Goal: Task Accomplishment & Management: Use online tool/utility

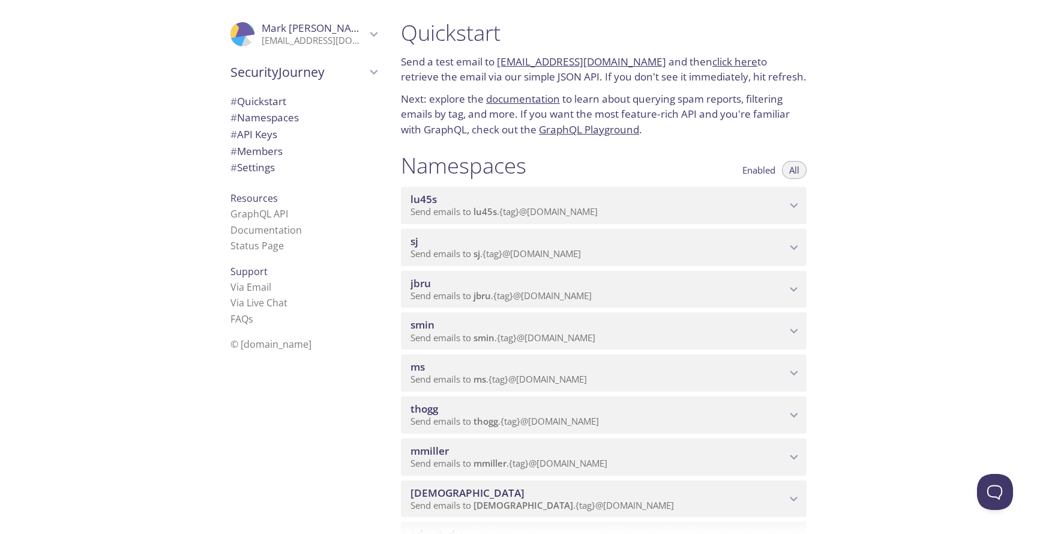
click at [907, 195] on div "Quickstart Send a test email to [EMAIL_ADDRESS][DOMAIN_NAME] and then click her…" at bounding box center [714, 267] width 646 height 534
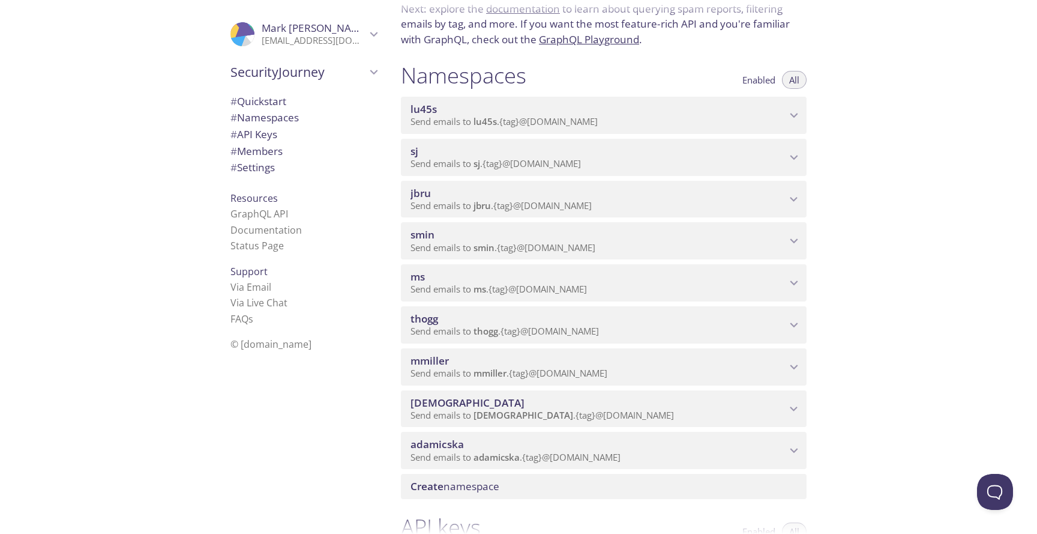
scroll to position [101, 0]
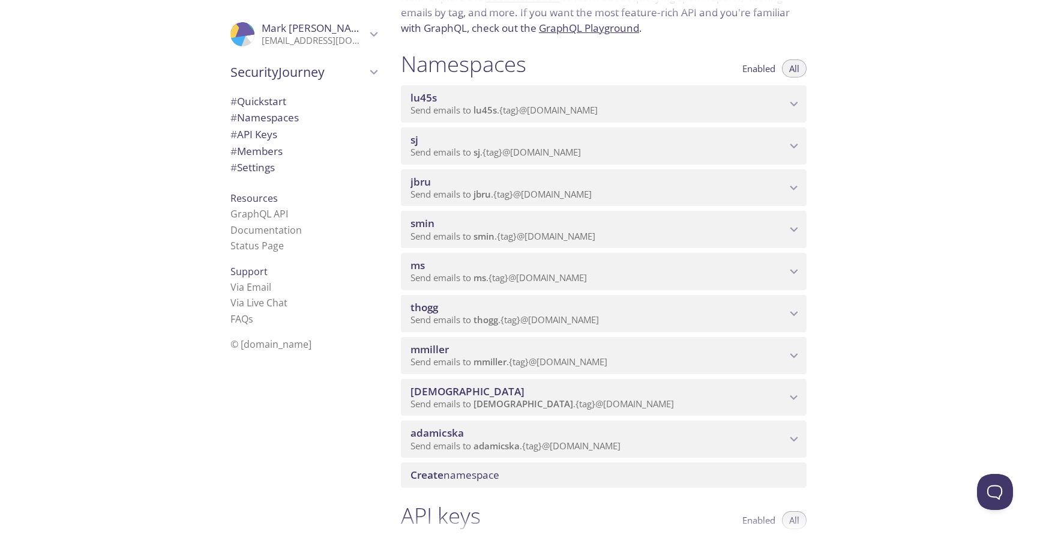
click at [601, 474] on span "Create namespace" at bounding box center [606, 474] width 391 height 13
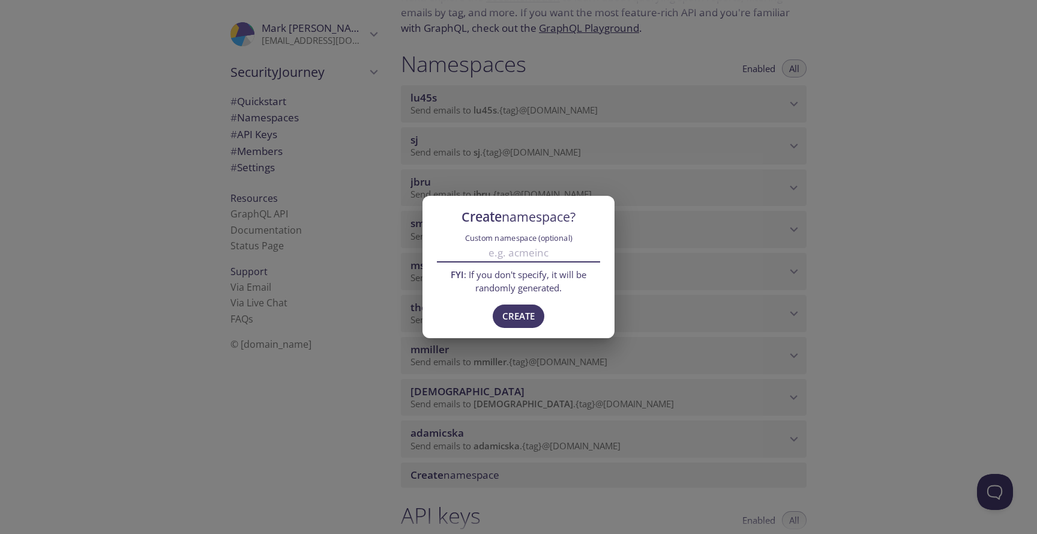
click at [527, 247] on input "Custom namespace (optional)" at bounding box center [518, 253] width 163 height 20
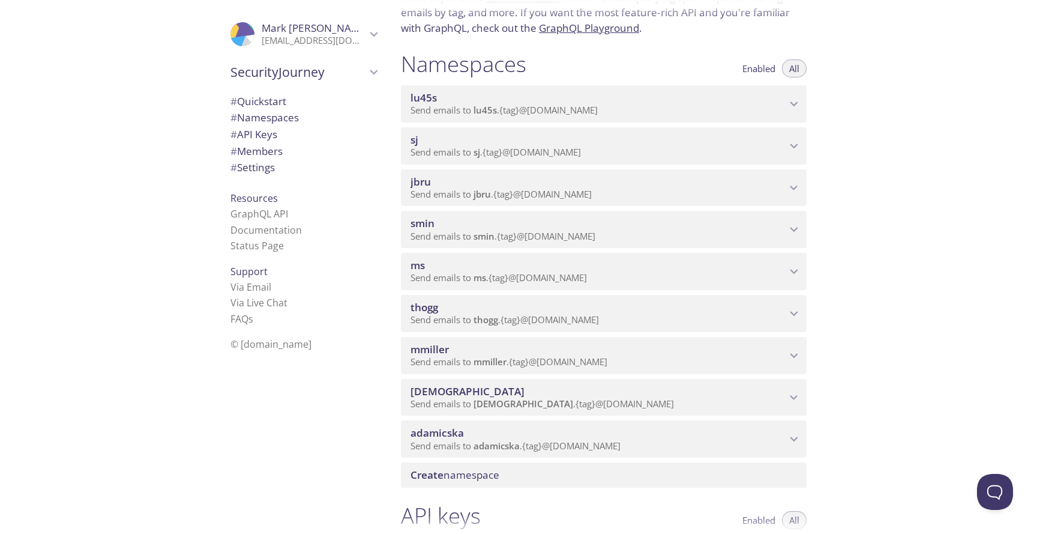
drag, startPoint x: 630, startPoint y: 447, endPoint x: 294, endPoint y: 463, distance: 336.6
click at [294, 463] on div ".cls-1 { fill: #6d5ca8; } .cls-2 { fill: #3fc191; } .cls-3 { fill: #3b4752; } .…" at bounding box center [518, 267] width 1037 height 534
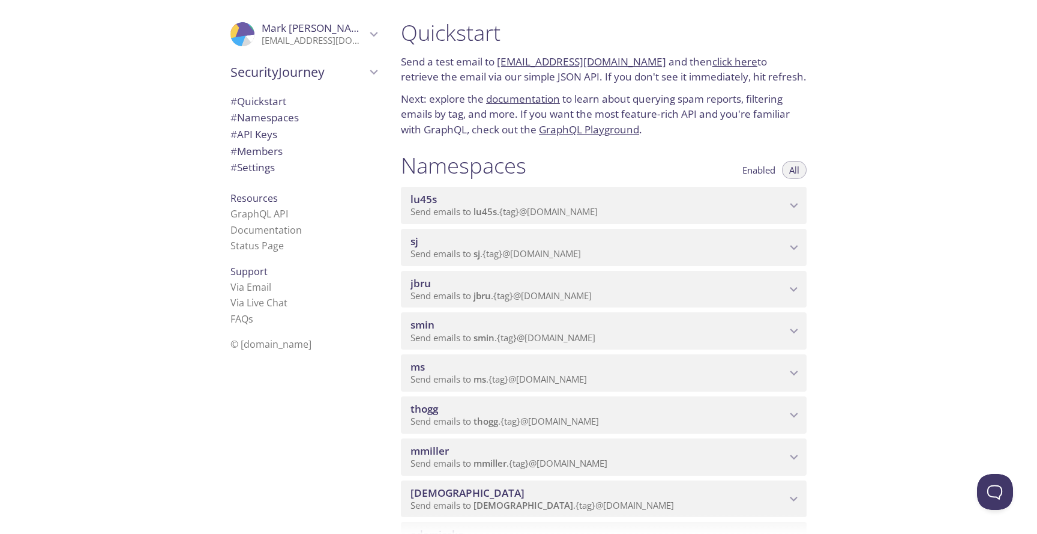
scroll to position [0, 0]
click at [891, 208] on div "Quickstart Send a test email to [EMAIL_ADDRESS][DOMAIN_NAME] and then click her…" at bounding box center [714, 267] width 646 height 534
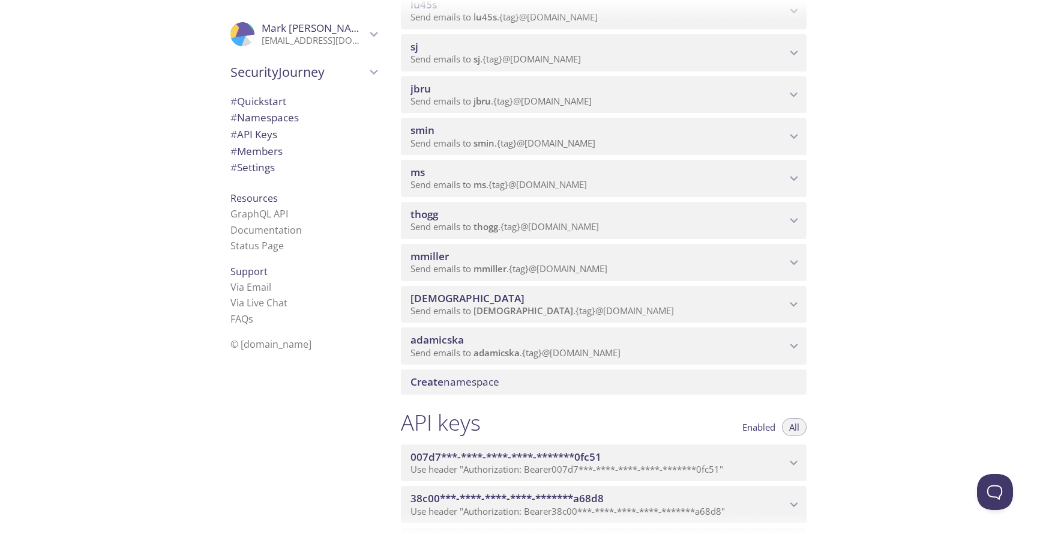
scroll to position [210, 0]
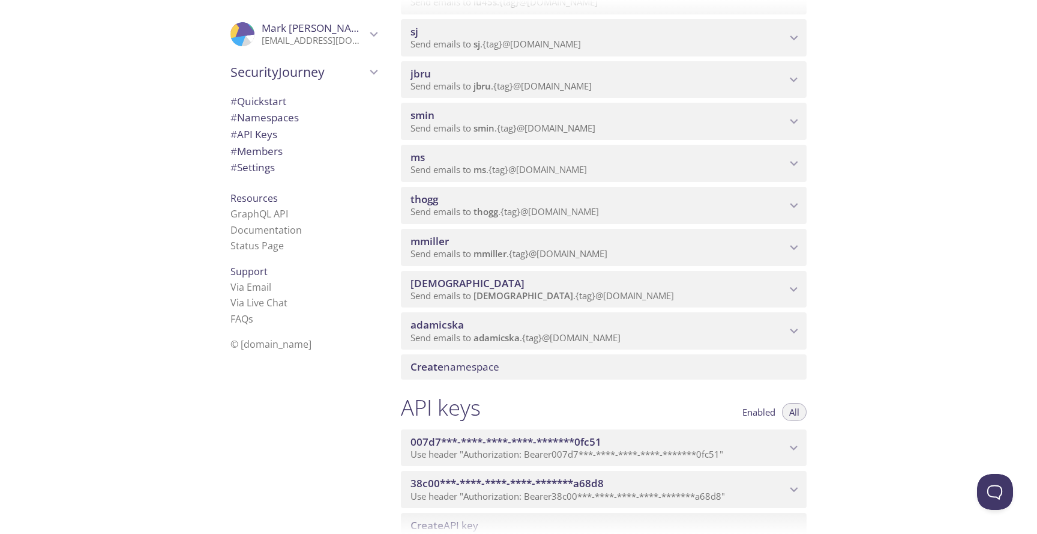
click at [576, 363] on span "Create namespace" at bounding box center [606, 366] width 391 height 13
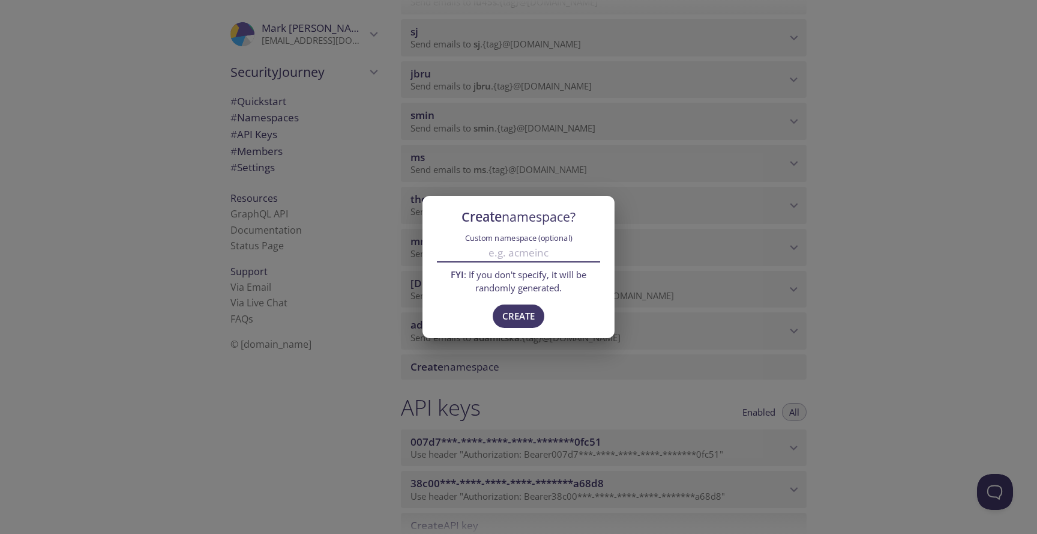
click at [506, 252] on input "Custom namespace (optional)" at bounding box center [518, 253] width 163 height 20
type input "cassino"
click at [500, 321] on button "Create" at bounding box center [519, 315] width 52 height 23
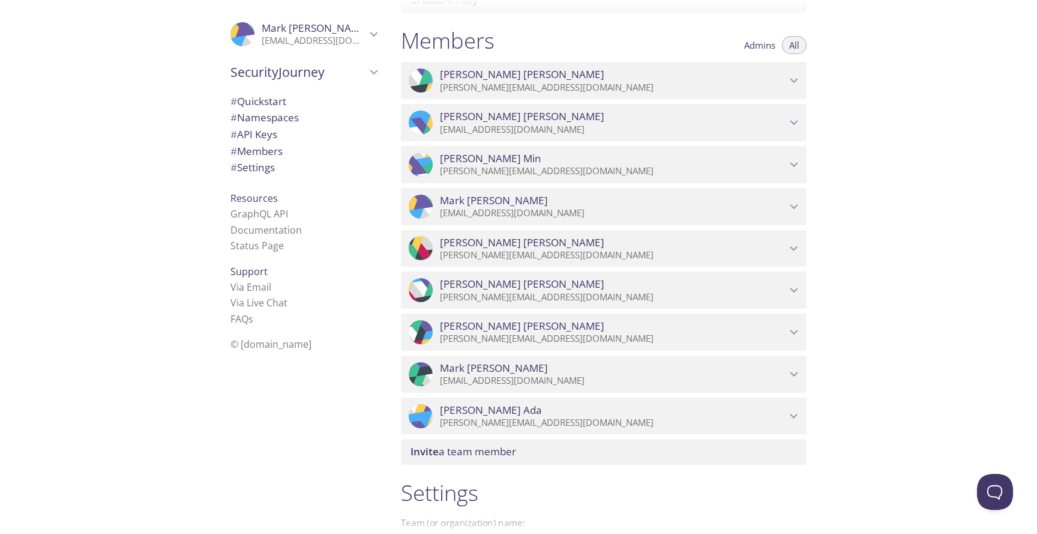
scroll to position [775, 0]
click at [528, 452] on span "Invite a team member" at bounding box center [606, 453] width 391 height 13
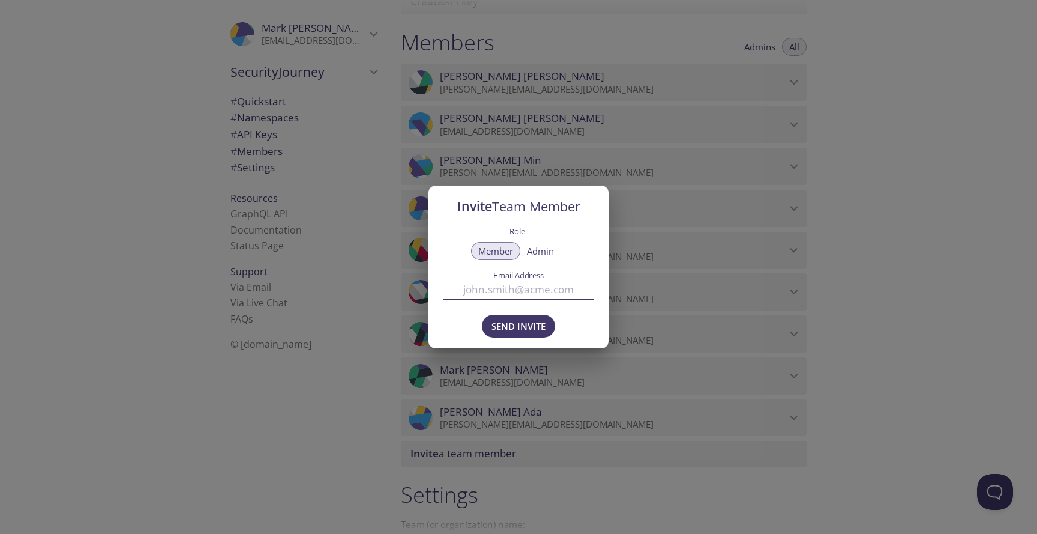
click at [509, 295] on input "Email Address" at bounding box center [518, 290] width 151 height 20
type input "[EMAIL_ADDRESS][DOMAIN_NAME]"
click at [519, 328] on span "Send Invite" at bounding box center [519, 326] width 54 height 16
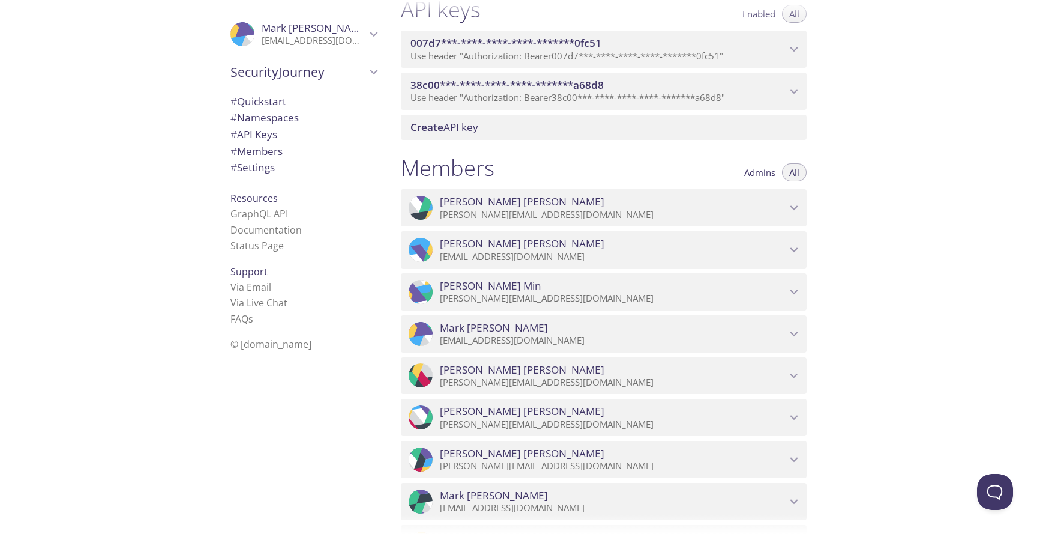
scroll to position [643, 0]
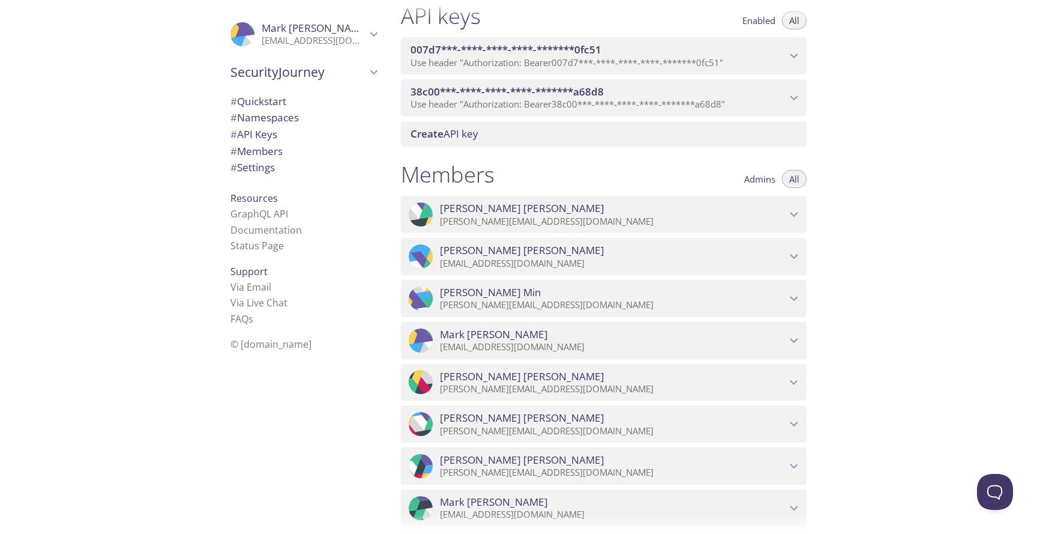
click at [752, 179] on span "Admins" at bounding box center [759, 179] width 31 height 0
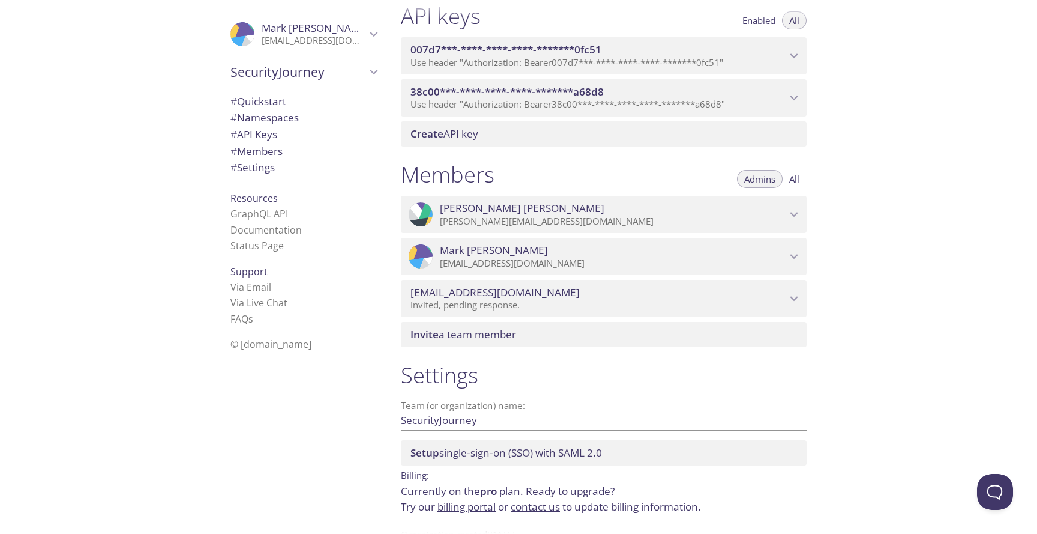
click at [798, 179] on span "All" at bounding box center [794, 179] width 10 height 0
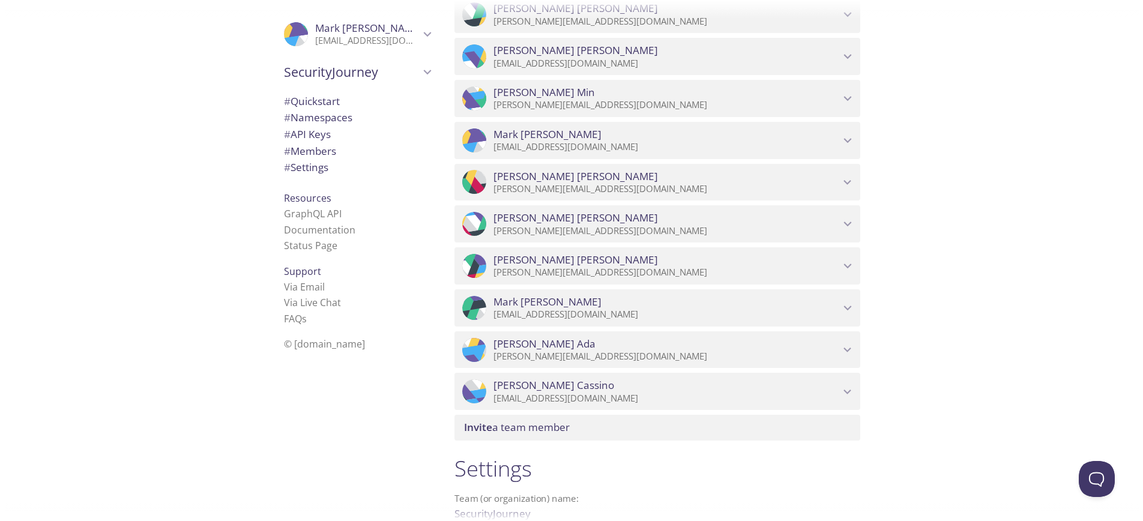
scroll to position [843, 0]
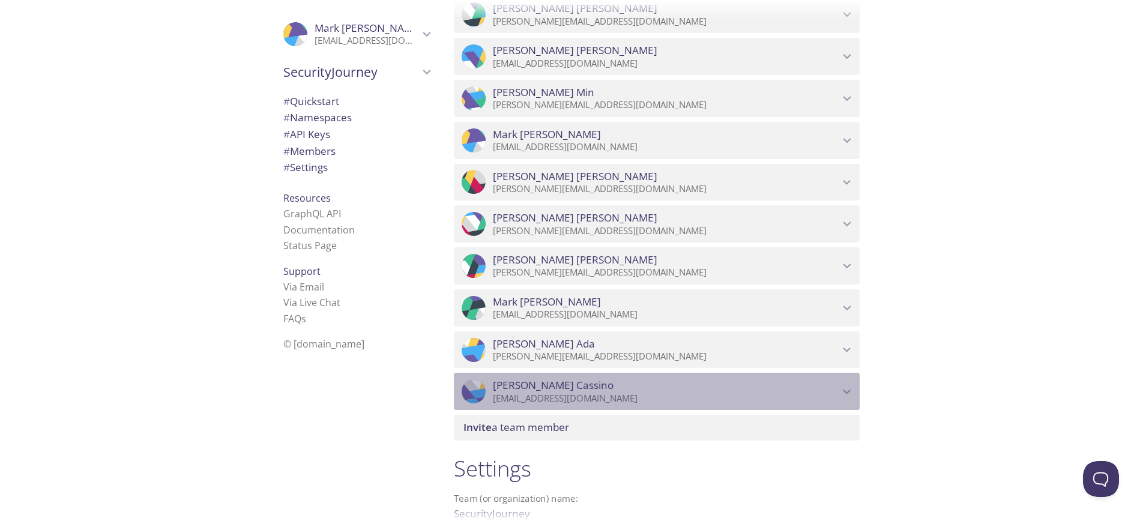
click at [671, 386] on span "[PERSON_NAME]" at bounding box center [666, 385] width 346 height 13
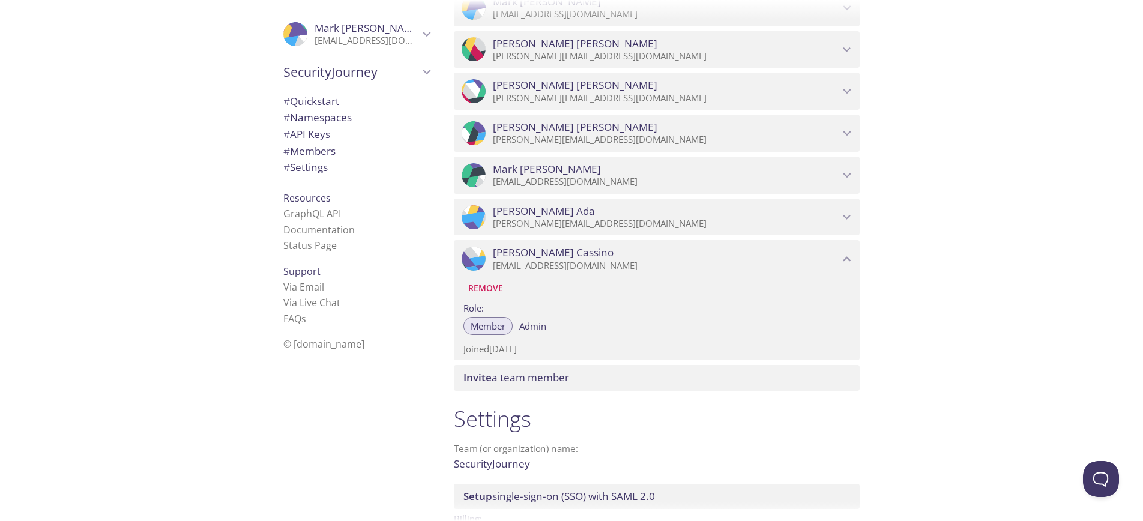
scroll to position [976, 0]
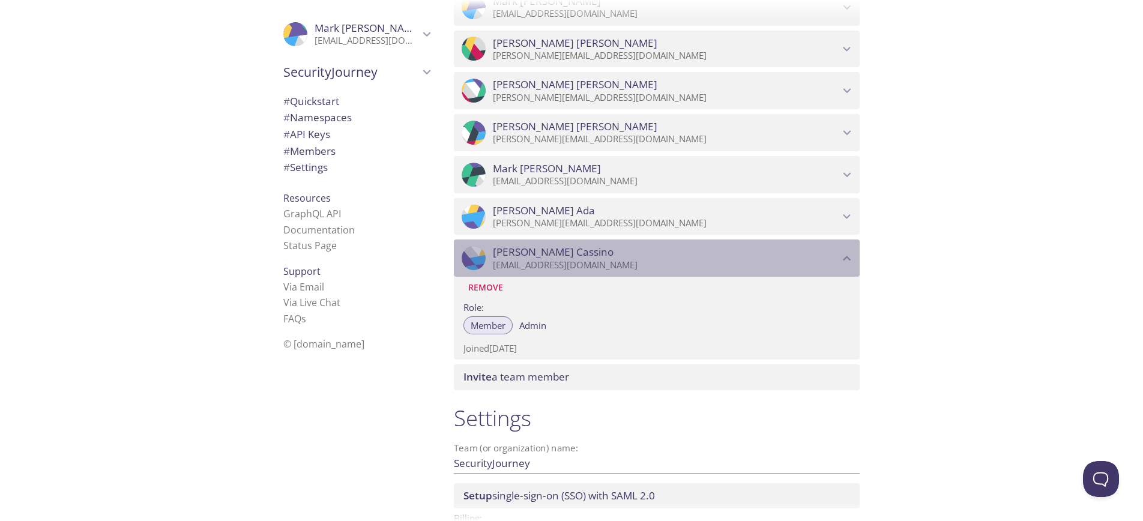
click at [517, 252] on span "[PERSON_NAME]" at bounding box center [553, 252] width 121 height 13
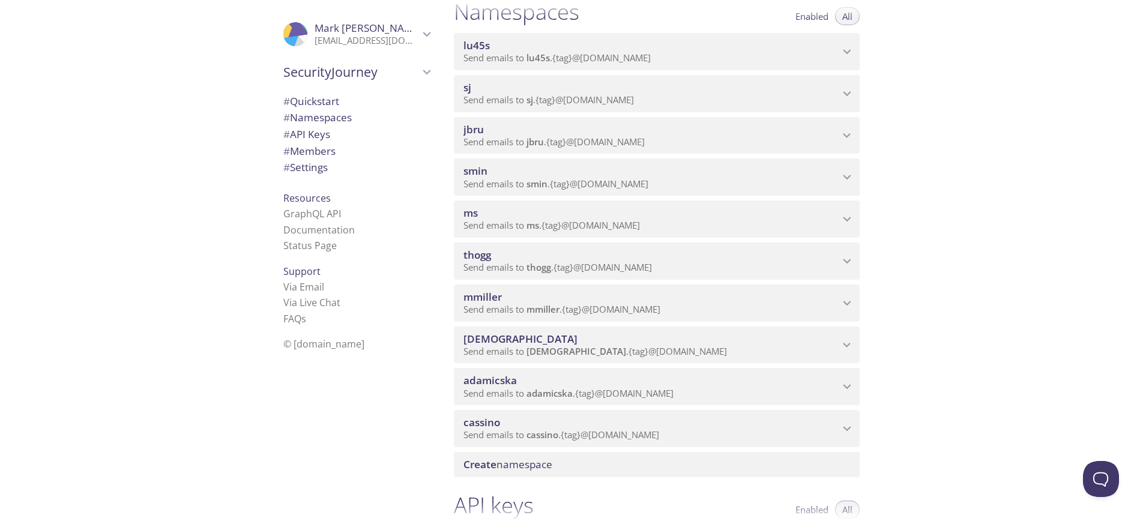
scroll to position [131, 0]
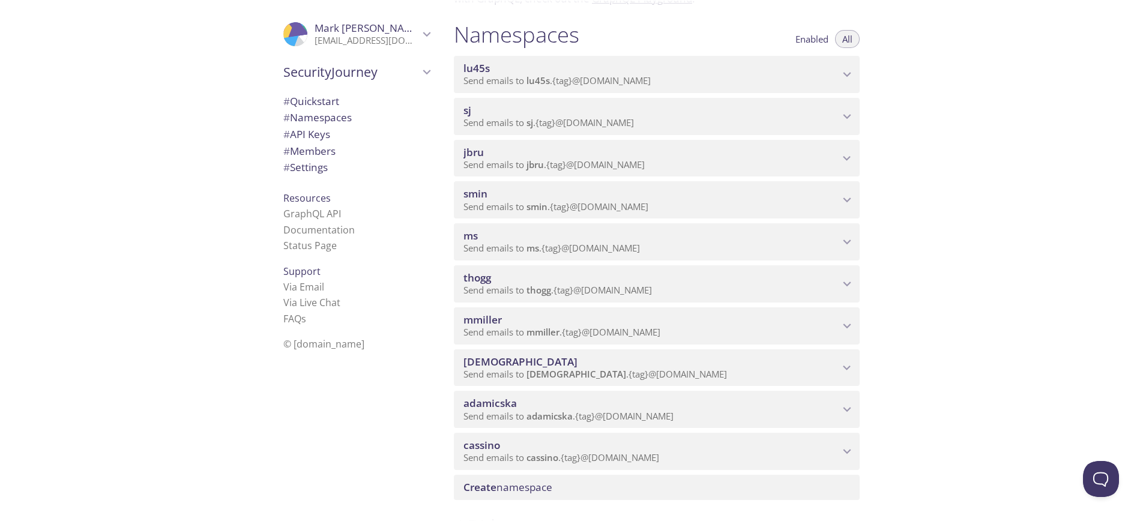
click at [573, 444] on span "cassino" at bounding box center [651, 445] width 376 height 13
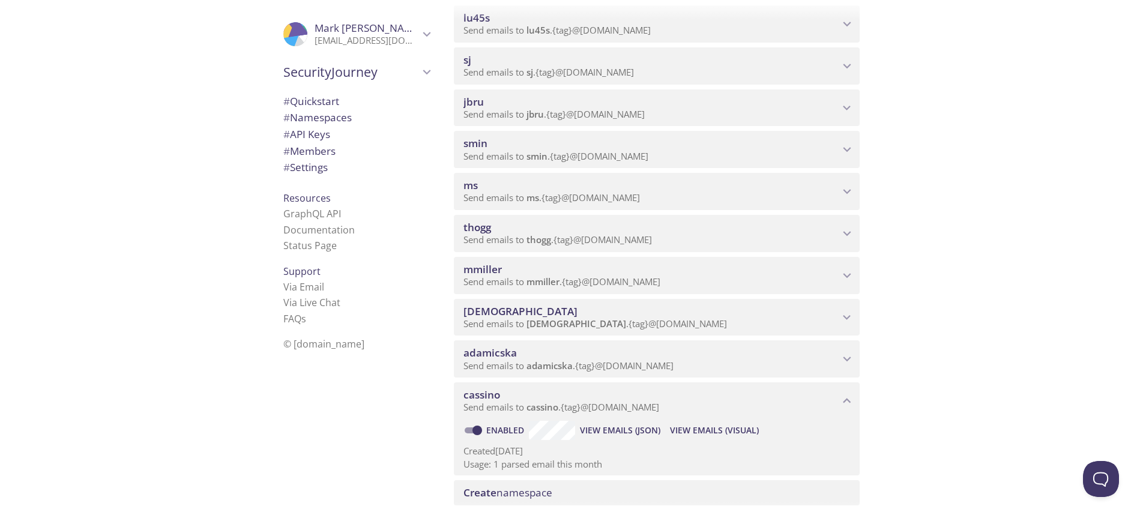
scroll to position [194, 0]
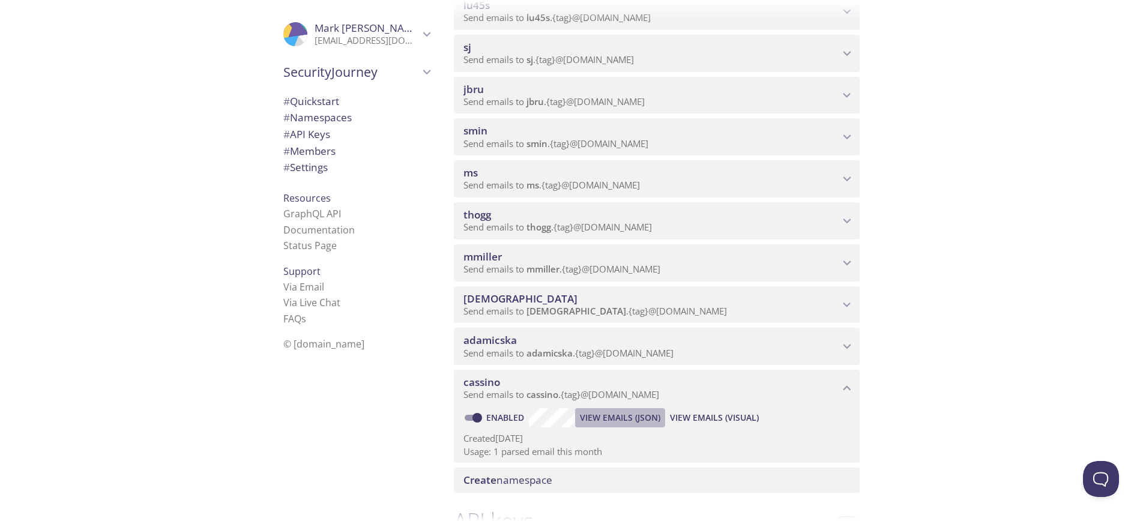
click at [611, 417] on span "View Emails (JSON)" at bounding box center [620, 418] width 80 height 14
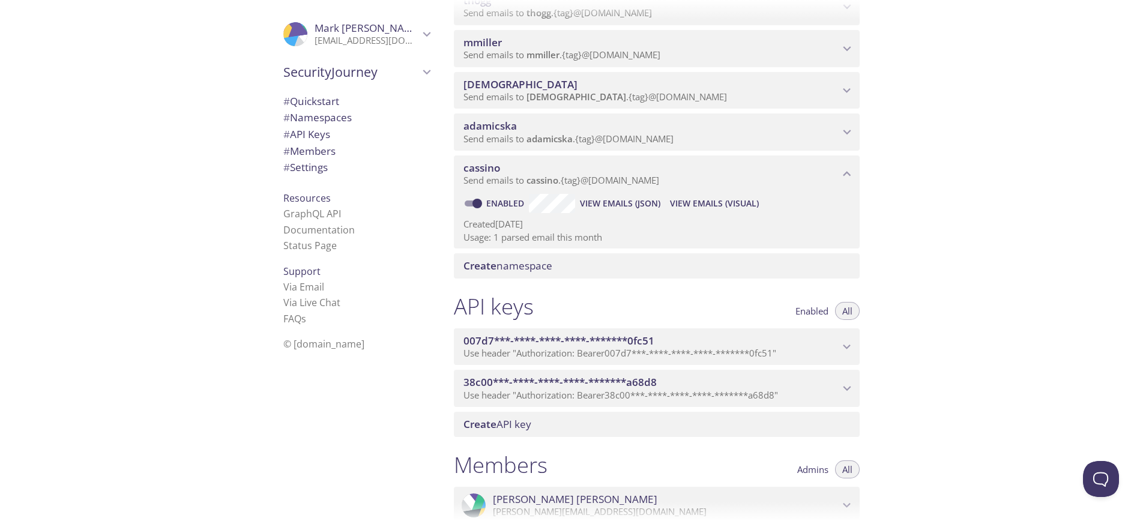
scroll to position [416, 0]
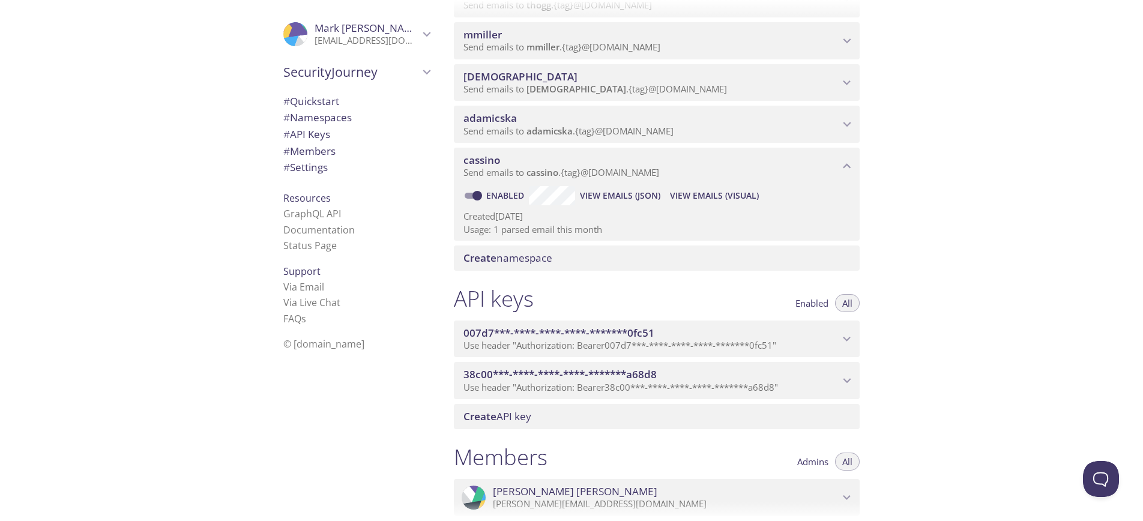
click at [815, 303] on span "Enabled" at bounding box center [811, 303] width 33 height 0
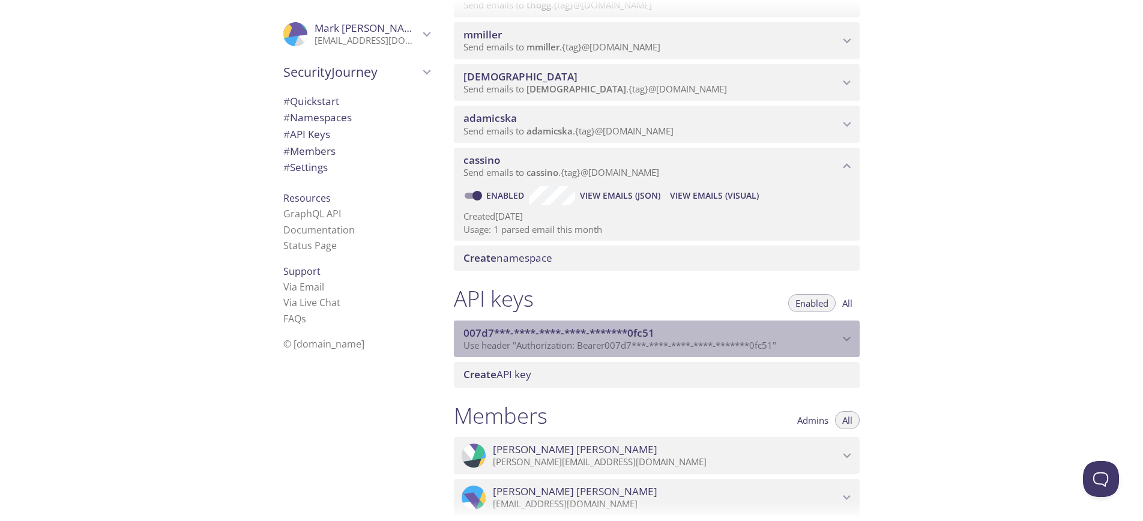
click at [855, 337] on div "007d7***-****-****-****-*******0fc51 Use header "Authorization: Bearer 007d7***…" at bounding box center [657, 339] width 406 height 37
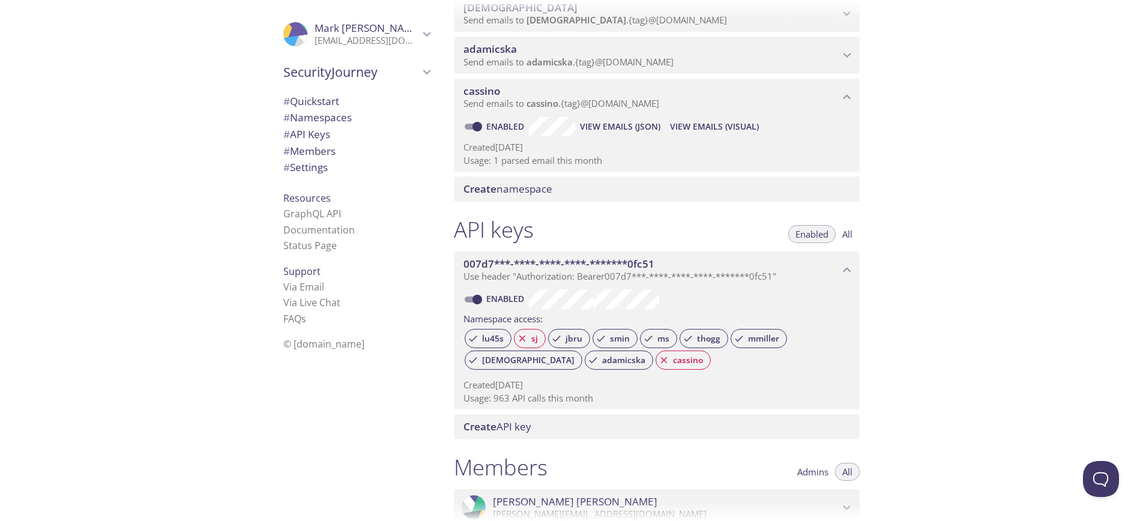
scroll to position [496, 0]
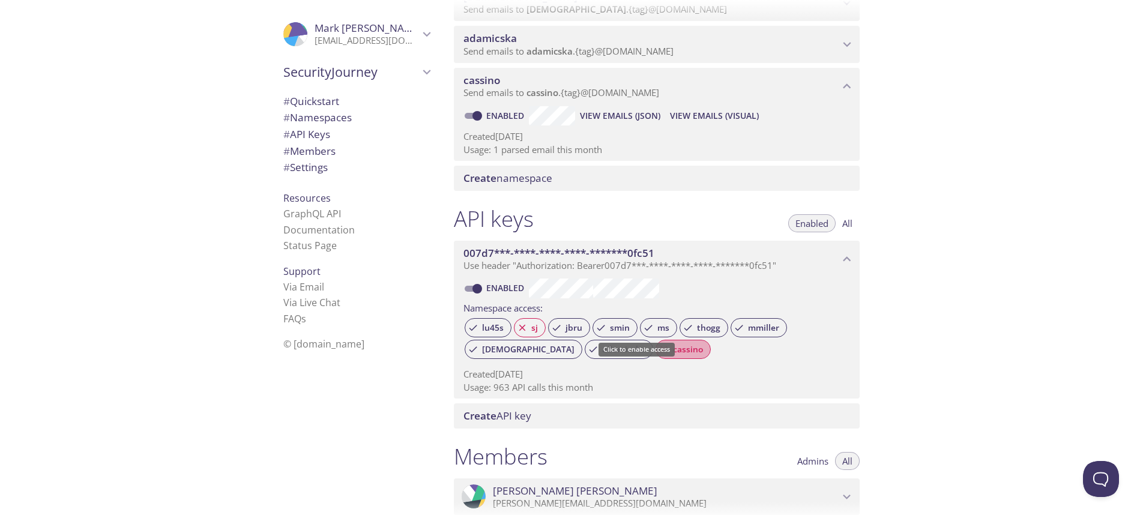
click at [666, 350] on span "cassino" at bounding box center [688, 349] width 44 height 11
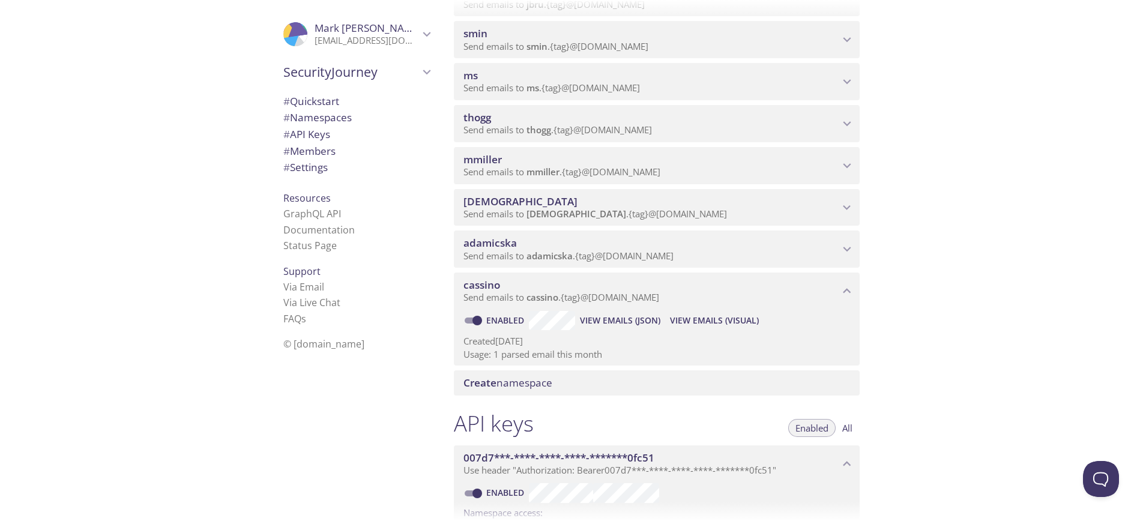
scroll to position [269, 0]
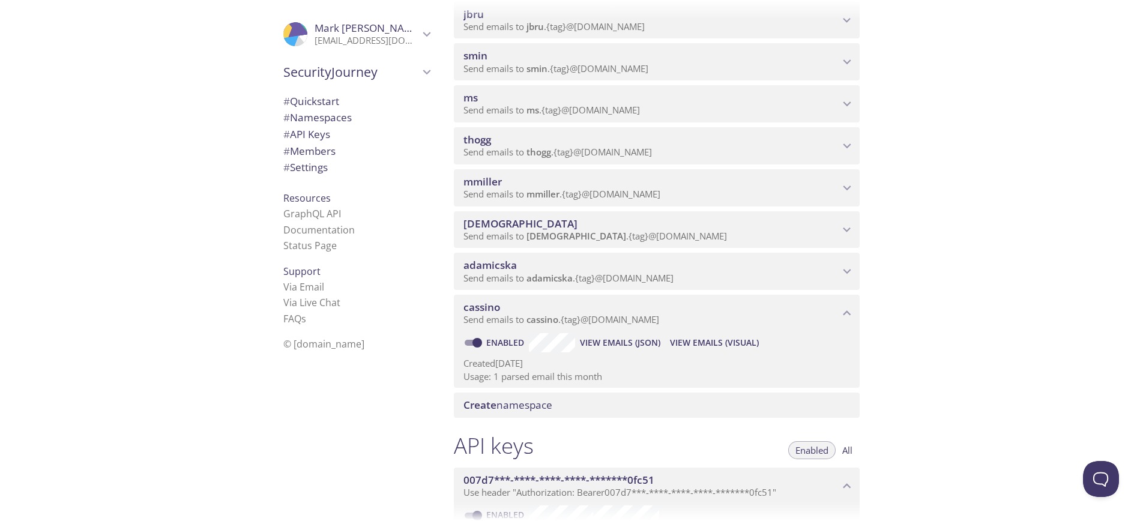
click at [679, 341] on span "View Emails (Visual)" at bounding box center [714, 343] width 89 height 14
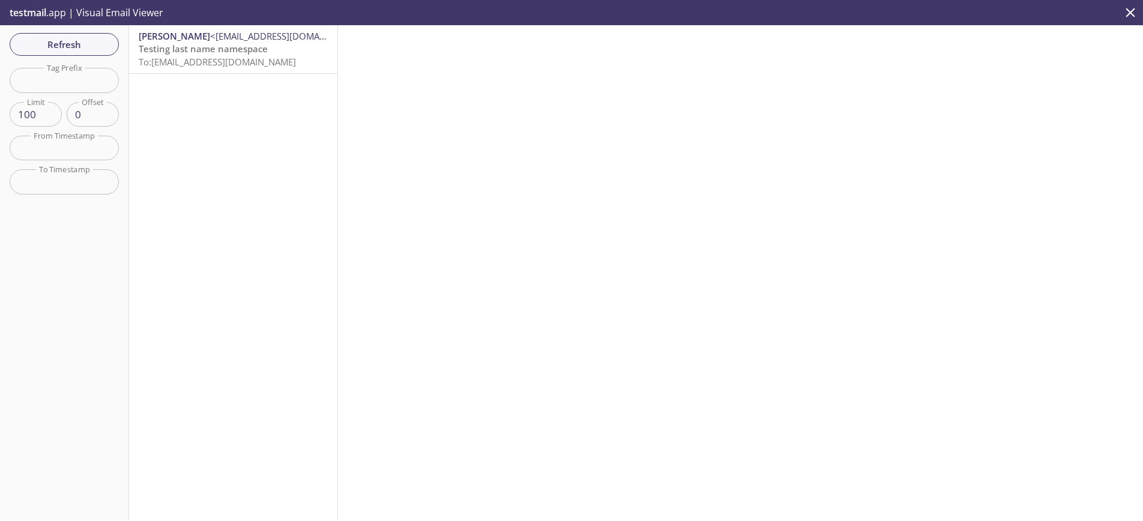
click at [253, 53] on span "Testing last name namespace" at bounding box center [203, 49] width 129 height 12
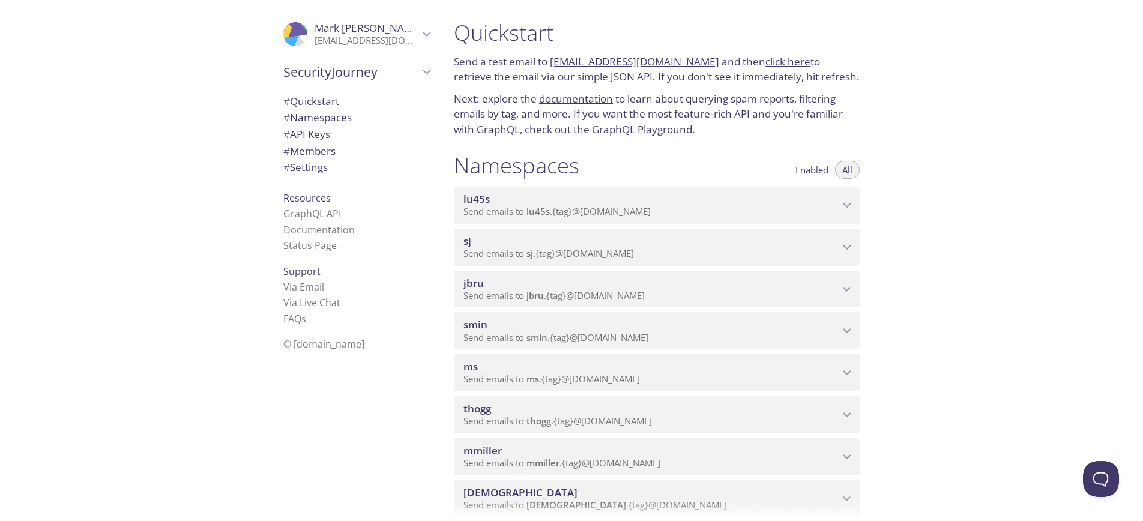
click at [978, 198] on div "Quickstart Send a test email to [EMAIL_ADDRESS][DOMAIN_NAME] and then click her…" at bounding box center [793, 260] width 699 height 521
